Goal: Transaction & Acquisition: Subscribe to service/newsletter

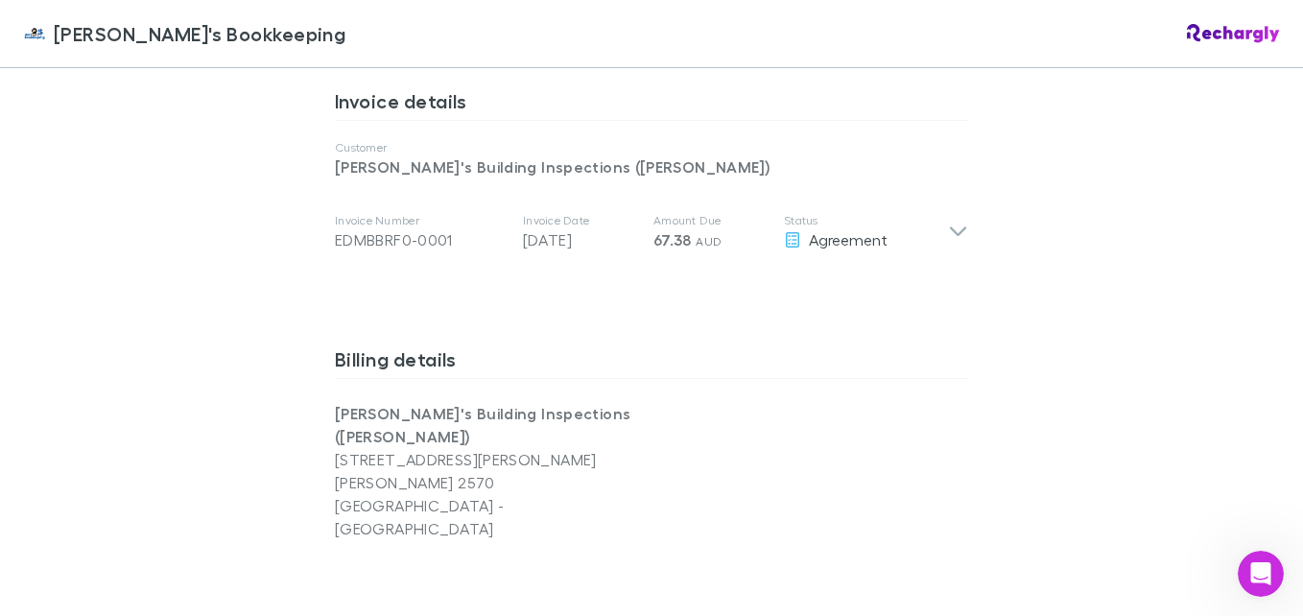
scroll to position [1008, 0]
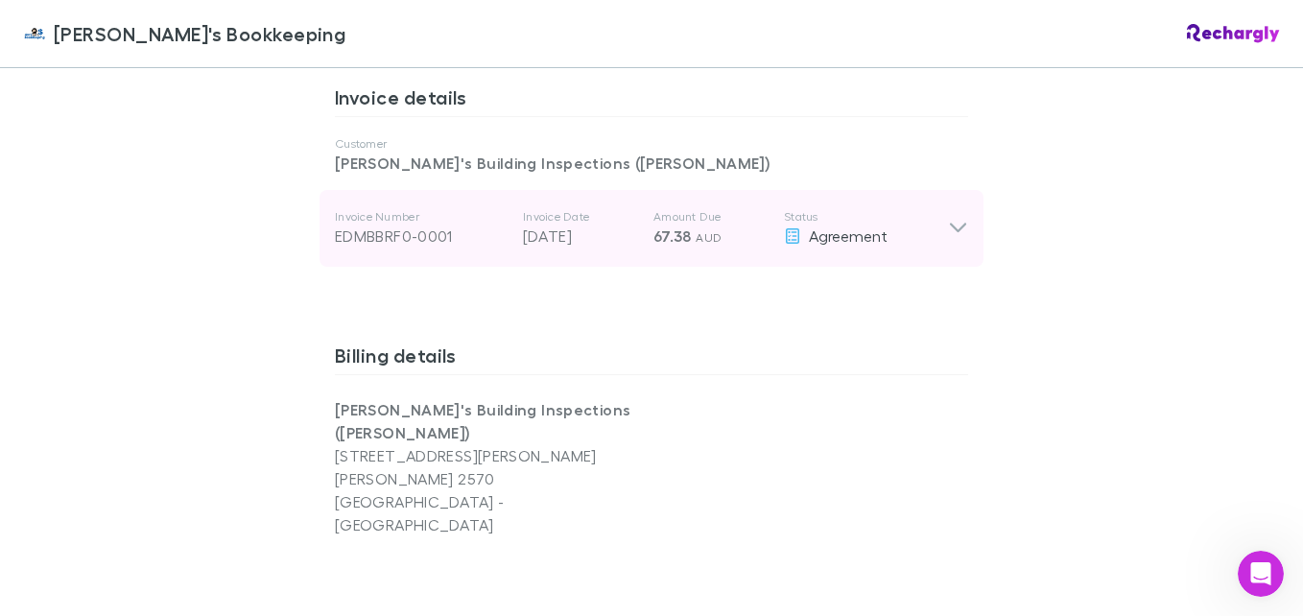
click at [948, 217] on icon at bounding box center [958, 228] width 20 height 23
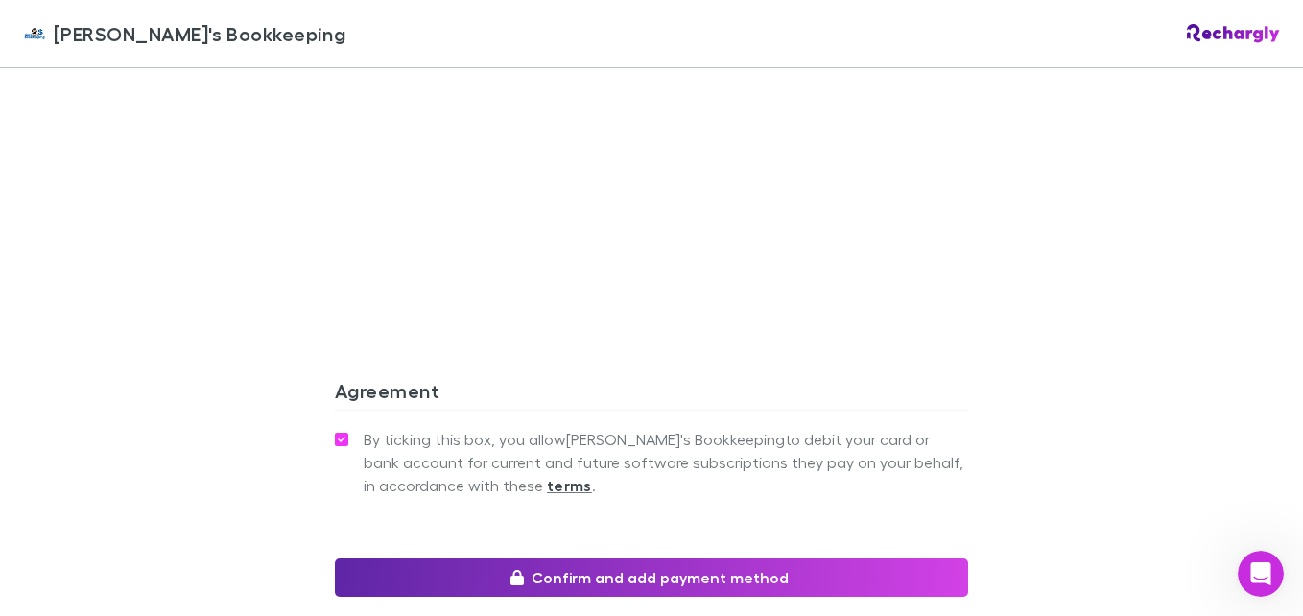
scroll to position [2139, 0]
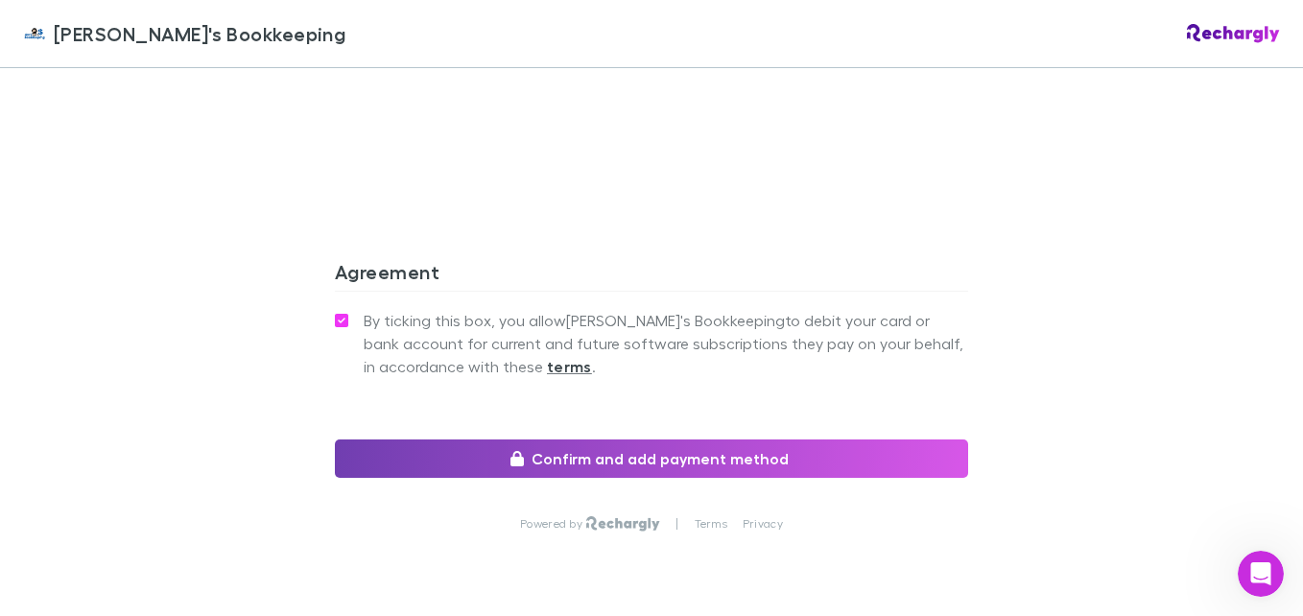
click at [709, 440] on button "Confirm and add payment method" at bounding box center [651, 459] width 633 height 38
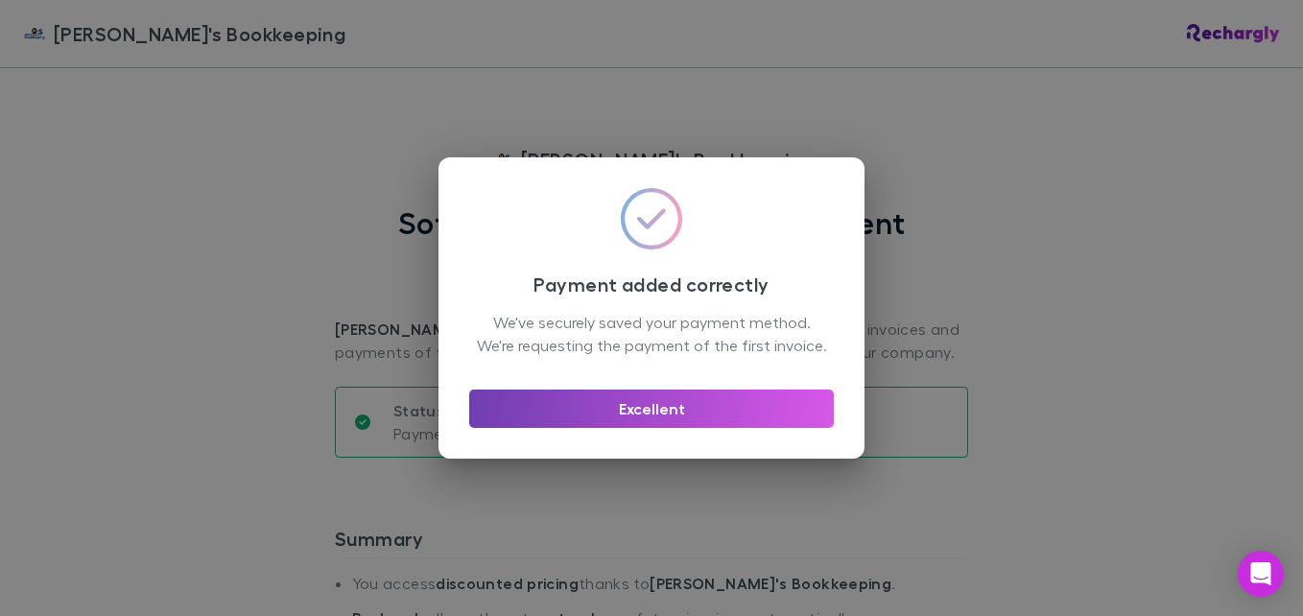
click at [704, 416] on button "Excellent" at bounding box center [651, 409] width 365 height 38
